Goal: Information Seeking & Learning: Learn about a topic

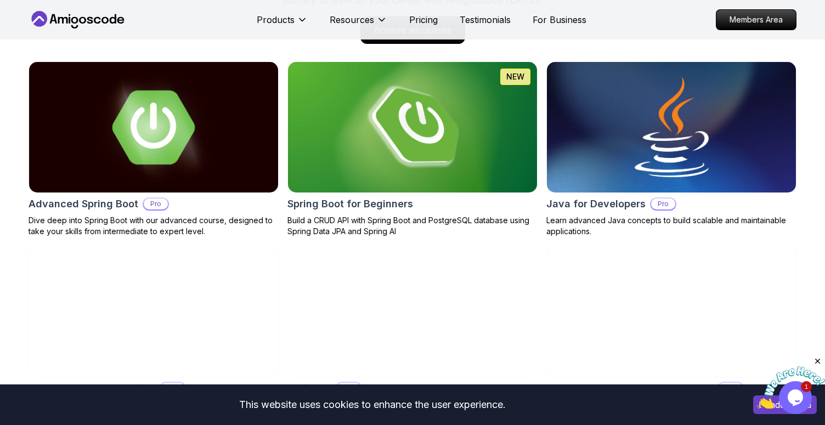
scroll to position [1159, 0]
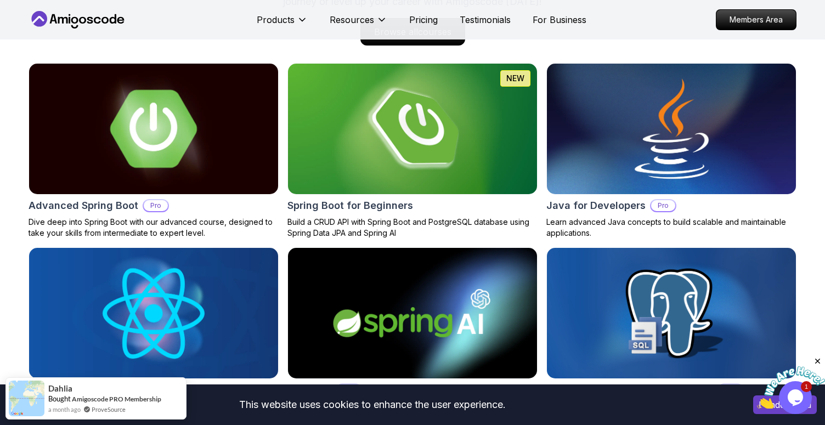
click at [101, 140] on img at bounding box center [154, 128] width 262 height 137
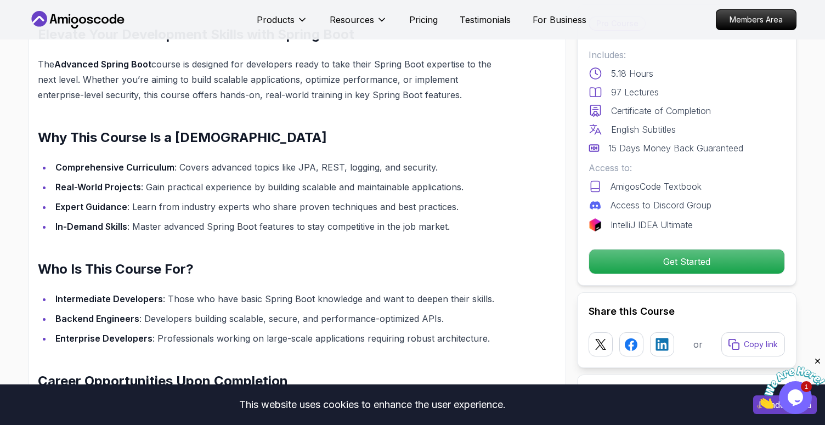
scroll to position [858, 0]
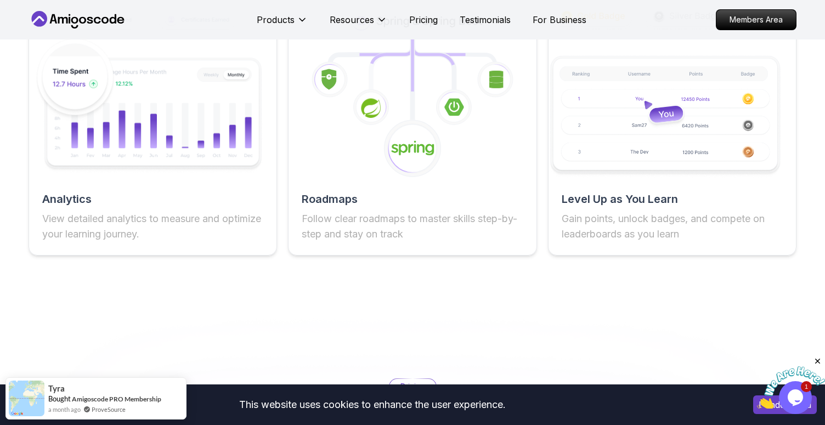
scroll to position [2051, 0]
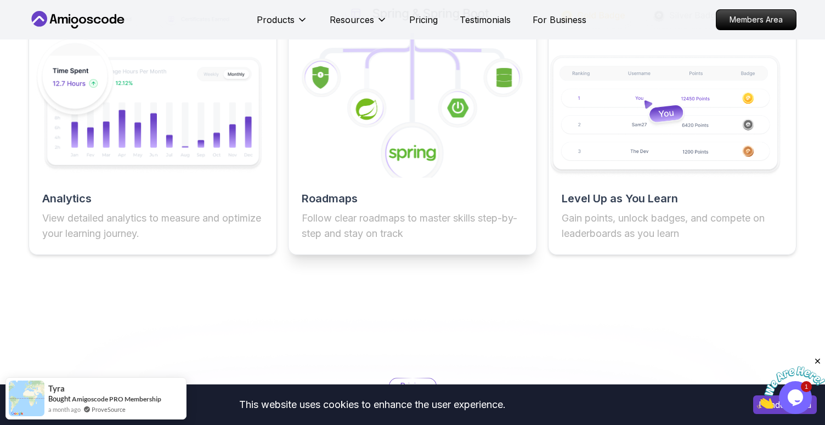
click at [376, 203] on h2 "Roadmaps" at bounding box center [412, 198] width 221 height 15
click at [316, 204] on h2 "Roadmaps" at bounding box center [412, 198] width 221 height 15
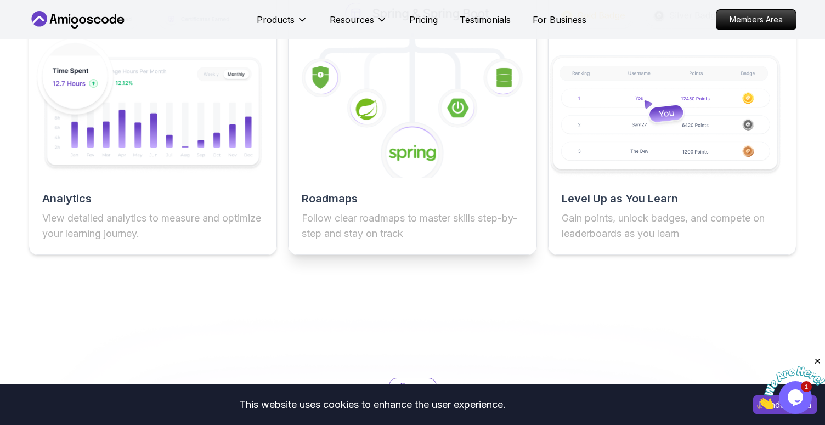
click at [419, 141] on icon at bounding box center [412, 153] width 65 height 65
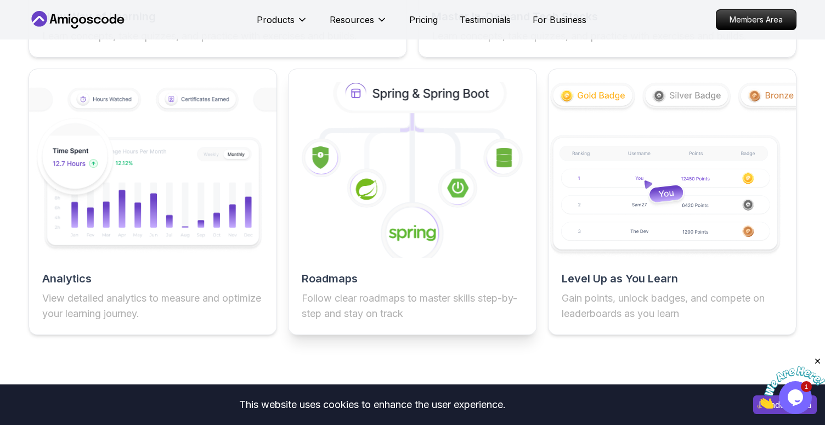
scroll to position [1972, 0]
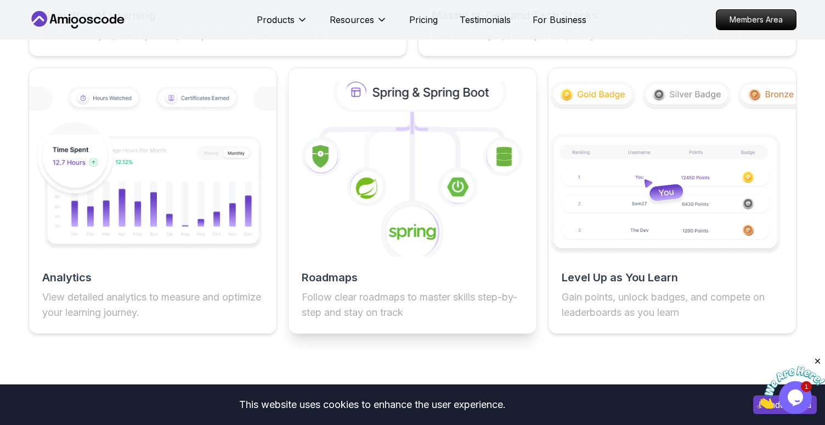
click at [419, 136] on icon at bounding box center [413, 168] width 272 height 193
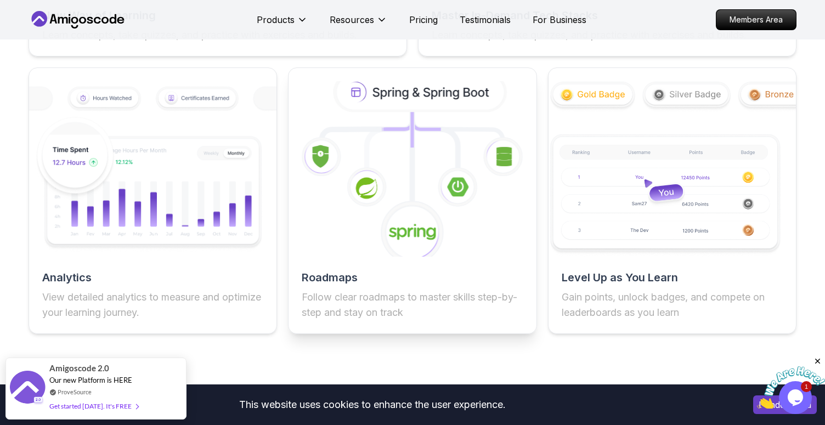
click at [420, 89] on icon at bounding box center [421, 93] width 168 height 36
click at [364, 89] on icon at bounding box center [421, 93] width 168 height 36
click at [356, 95] on icon at bounding box center [421, 93] width 168 height 36
click at [420, 97] on icon at bounding box center [421, 93] width 168 height 36
click at [413, 114] on icon at bounding box center [413, 118] width 0 height 13
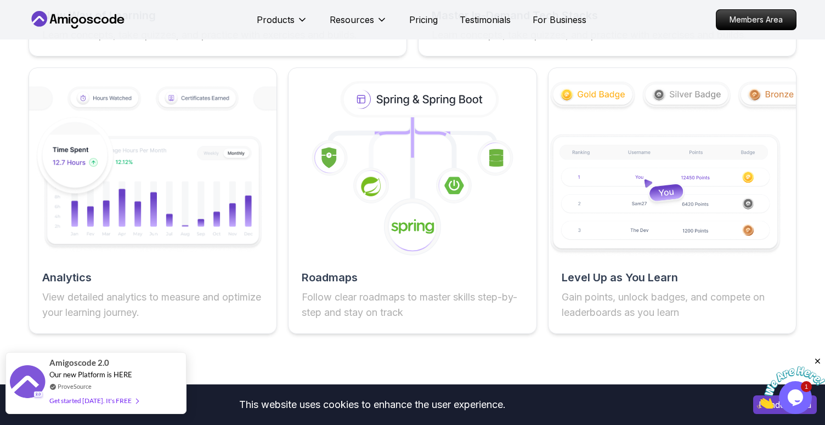
click at [80, 401] on div "Get started [DATE]. It's FREE" at bounding box center [93, 401] width 89 height 13
